Goal: Task Accomplishment & Management: Manage account settings

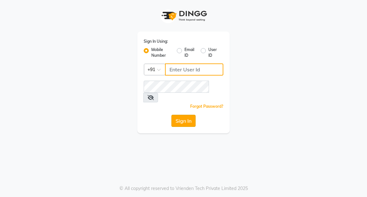
type input "9818659761"
click at [185, 115] on button "Sign In" at bounding box center [183, 121] width 24 height 12
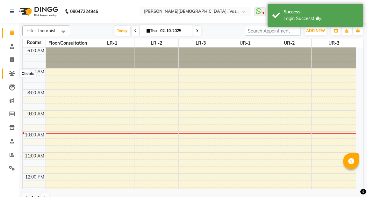
select select "en"
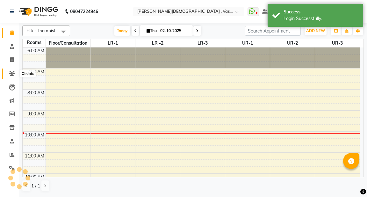
click at [11, 74] on icon at bounding box center [12, 73] width 6 height 5
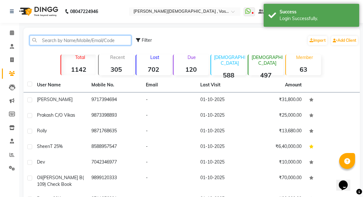
click at [85, 41] on input "text" at bounding box center [81, 40] width 102 height 10
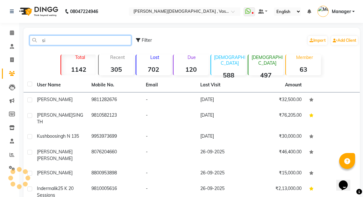
type input "s"
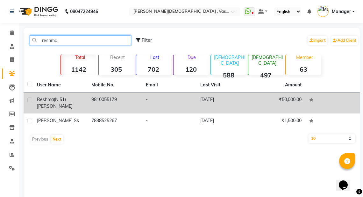
type input "reshma"
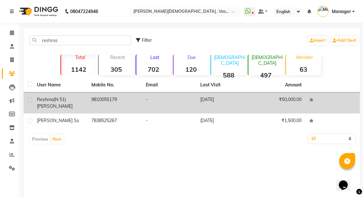
click at [106, 103] on td "9810055179" at bounding box center [115, 102] width 54 height 21
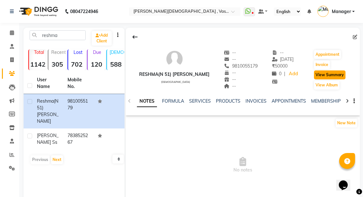
click at [326, 74] on button "View Summary" at bounding box center [330, 74] width 32 height 9
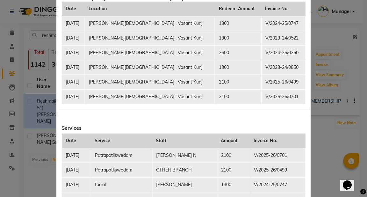
scroll to position [106, 0]
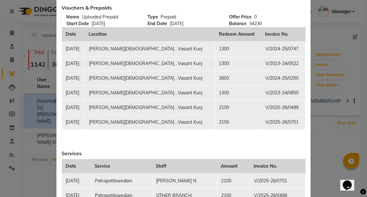
click at [261, 119] on td "V/2025-26/0701" at bounding box center [283, 122] width 44 height 15
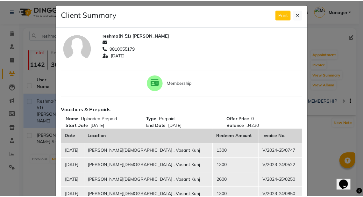
scroll to position [0, 0]
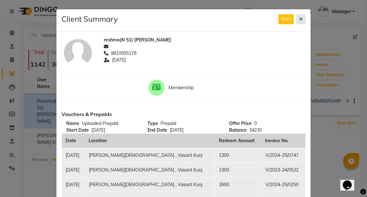
click at [299, 20] on icon at bounding box center [301, 19] width 4 height 4
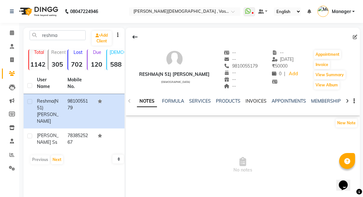
click at [252, 102] on link "INVOICES" at bounding box center [255, 101] width 21 height 6
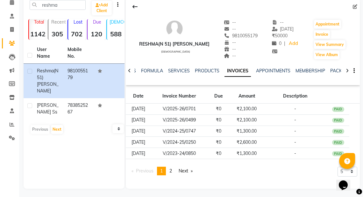
scroll to position [31, 0]
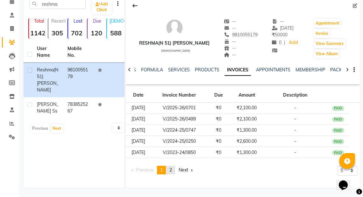
click at [172, 169] on span "2" at bounding box center [170, 170] width 3 height 6
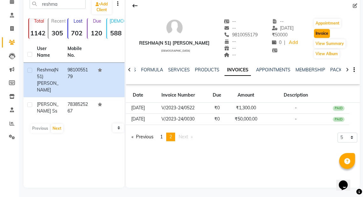
click at [320, 33] on button "Invoice" at bounding box center [322, 33] width 16 height 9
select select "5571"
select select "service"
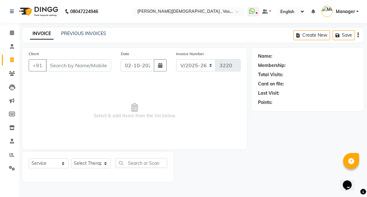
type input "9810055179"
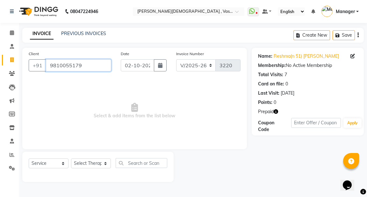
drag, startPoint x: 80, startPoint y: 65, endPoint x: 48, endPoint y: 65, distance: 32.1
click at [48, 65] on input "9810055179" at bounding box center [78, 65] width 65 height 12
click at [13, 73] on icon at bounding box center [12, 73] width 6 height 5
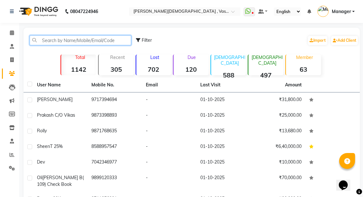
click at [61, 40] on input "text" at bounding box center [81, 40] width 102 height 10
paste input "9810055179"
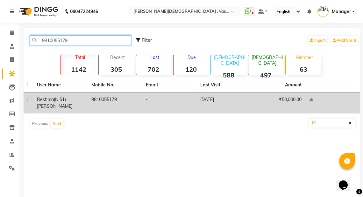
type input "9810055179"
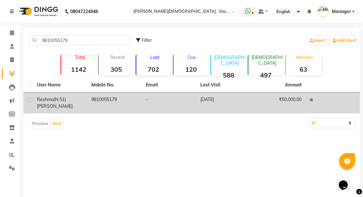
click at [105, 101] on td "9810055179" at bounding box center [115, 102] width 54 height 21
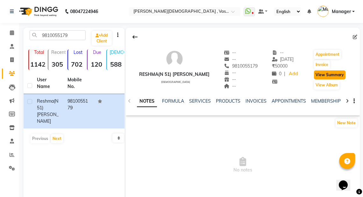
click at [331, 76] on button "View Summary" at bounding box center [330, 74] width 32 height 9
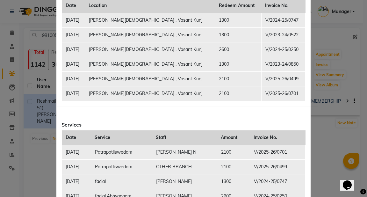
scroll to position [106, 0]
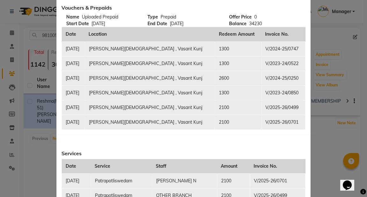
click at [148, 132] on div "Vouchers & Prepaids Name Uploaded Prepaid Start Date [DATE] Type Prepaid End Da…" at bounding box center [183, 68] width 253 height 132
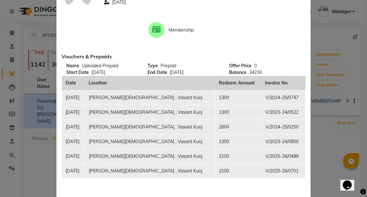
scroll to position [0, 0]
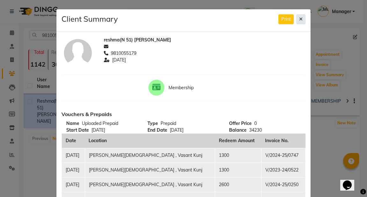
click at [300, 22] on button at bounding box center [300, 19] width 9 height 10
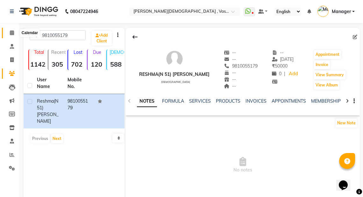
click at [11, 32] on icon at bounding box center [12, 32] width 4 height 5
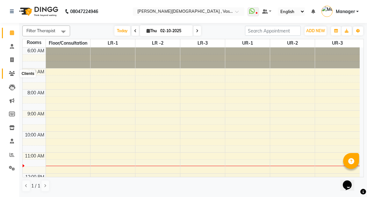
click at [12, 74] on icon at bounding box center [12, 73] width 6 height 5
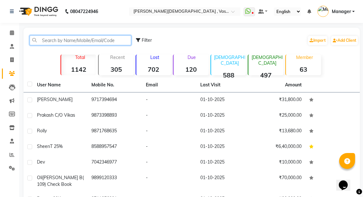
click at [81, 40] on input "text" at bounding box center [81, 40] width 102 height 10
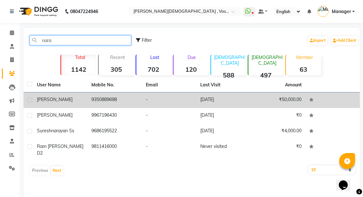
type input "nara"
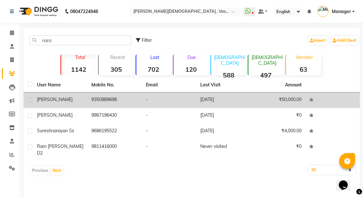
click at [209, 98] on td "[DATE]" at bounding box center [223, 100] width 54 height 16
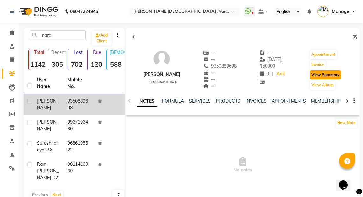
click at [327, 75] on button "View Summary" at bounding box center [326, 74] width 32 height 9
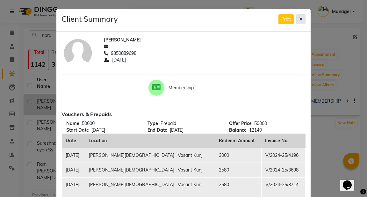
click at [303, 19] on button at bounding box center [300, 19] width 9 height 10
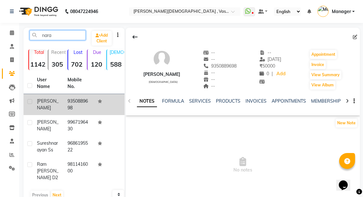
drag, startPoint x: 59, startPoint y: 35, endPoint x: 32, endPoint y: 35, distance: 26.7
click at [32, 35] on input "nara" at bounding box center [58, 35] width 56 height 10
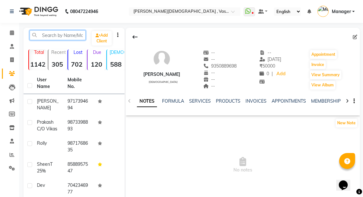
click at [62, 34] on input "text" at bounding box center [58, 35] width 56 height 10
click at [76, 35] on input "text" at bounding box center [58, 35] width 56 height 10
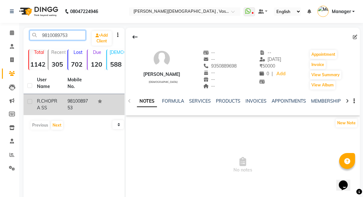
type input "9810089753"
click at [66, 109] on td "9810089753" at bounding box center [79, 104] width 31 height 21
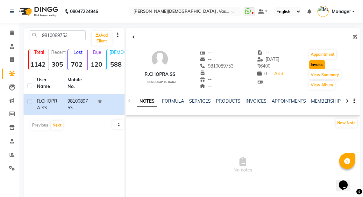
click at [319, 66] on button "Invoice" at bounding box center [317, 64] width 16 height 9
select select "service"
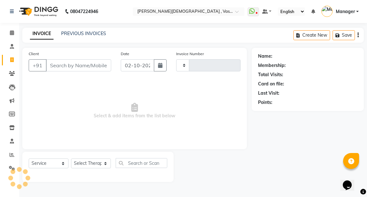
type input "3220"
select select "5571"
type input "9810089753"
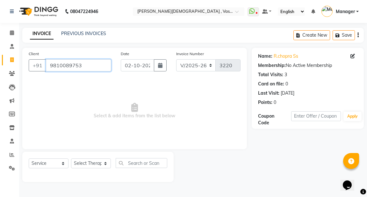
drag, startPoint x: 83, startPoint y: 65, endPoint x: 50, endPoint y: 66, distance: 32.8
click at [51, 66] on input "9810089753" at bounding box center [78, 65] width 65 height 12
click at [12, 32] on icon at bounding box center [12, 32] width 4 height 5
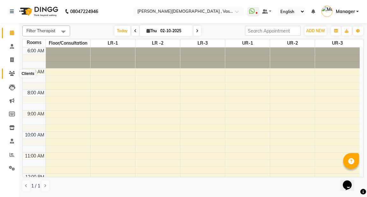
click at [10, 73] on icon at bounding box center [12, 73] width 6 height 5
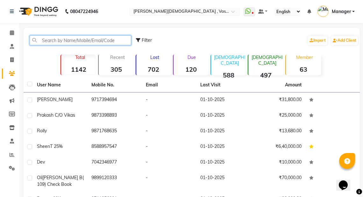
click at [57, 39] on input "text" at bounding box center [81, 40] width 102 height 10
paste input "9810089753"
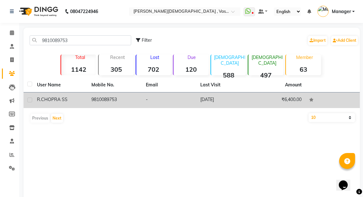
click at [82, 97] on div "R.CHOPRA SS" at bounding box center [60, 99] width 47 height 7
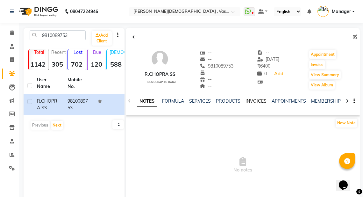
click at [250, 102] on link "INVOICES" at bounding box center [255, 101] width 21 height 6
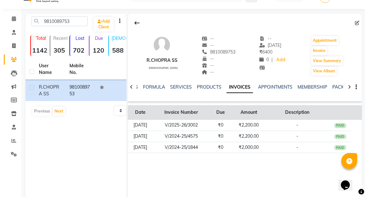
scroll to position [25, 0]
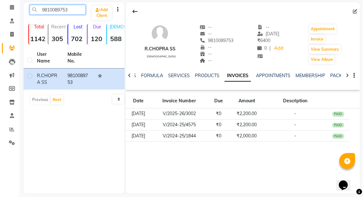
click at [70, 10] on input "9810089753" at bounding box center [58, 10] width 56 height 10
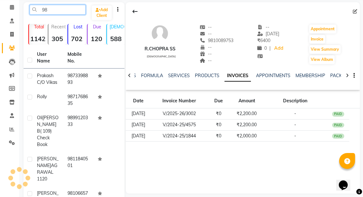
type input "9"
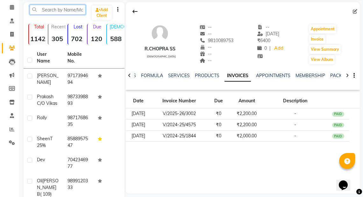
paste input "96504 95765"
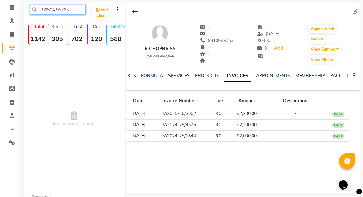
click at [57, 10] on input "96504 95765" at bounding box center [58, 10] width 56 height 10
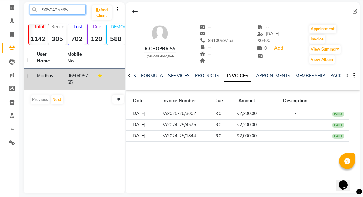
type input "9650495765"
click at [79, 78] on td "9650495765" at bounding box center [79, 78] width 31 height 21
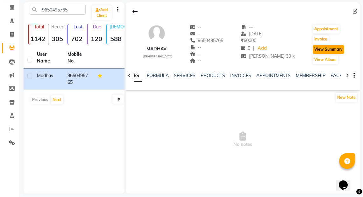
click at [328, 49] on button "View Summary" at bounding box center [329, 49] width 32 height 9
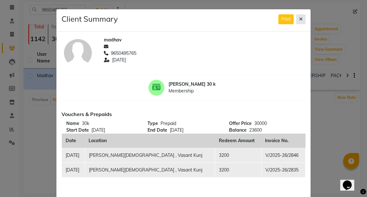
click at [299, 20] on icon at bounding box center [301, 19] width 4 height 4
